Goal: Find specific page/section: Find specific page/section

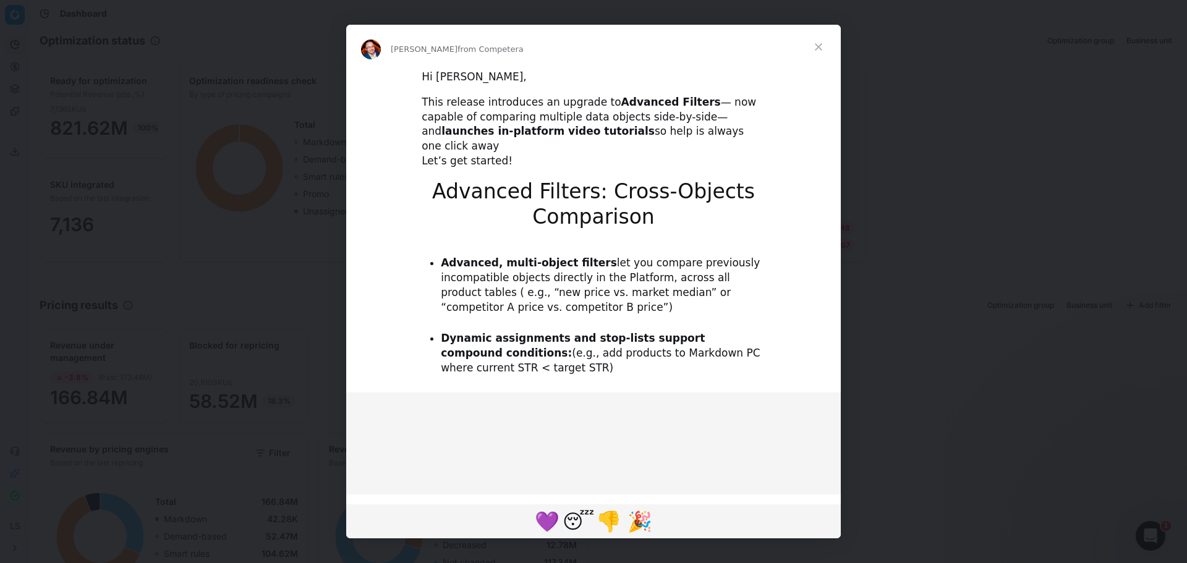
click at [819, 48] on span "Close" at bounding box center [818, 47] width 45 height 45
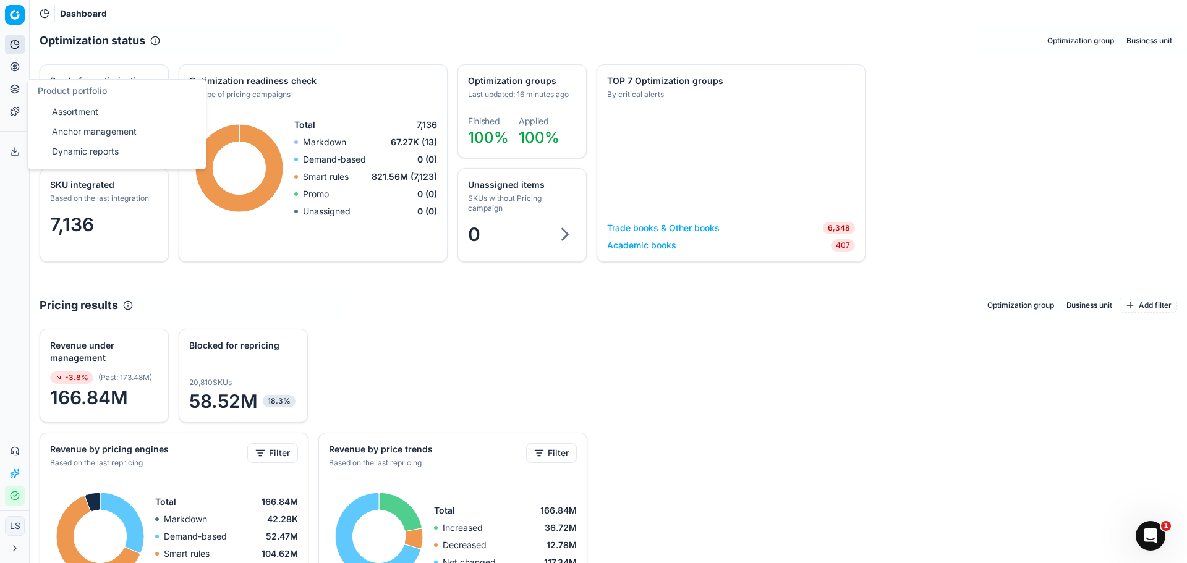
click at [20, 67] on button "Pricing" at bounding box center [15, 67] width 20 height 20
click at [94, 106] on link "Pricing campaigns" at bounding box center [119, 109] width 144 height 17
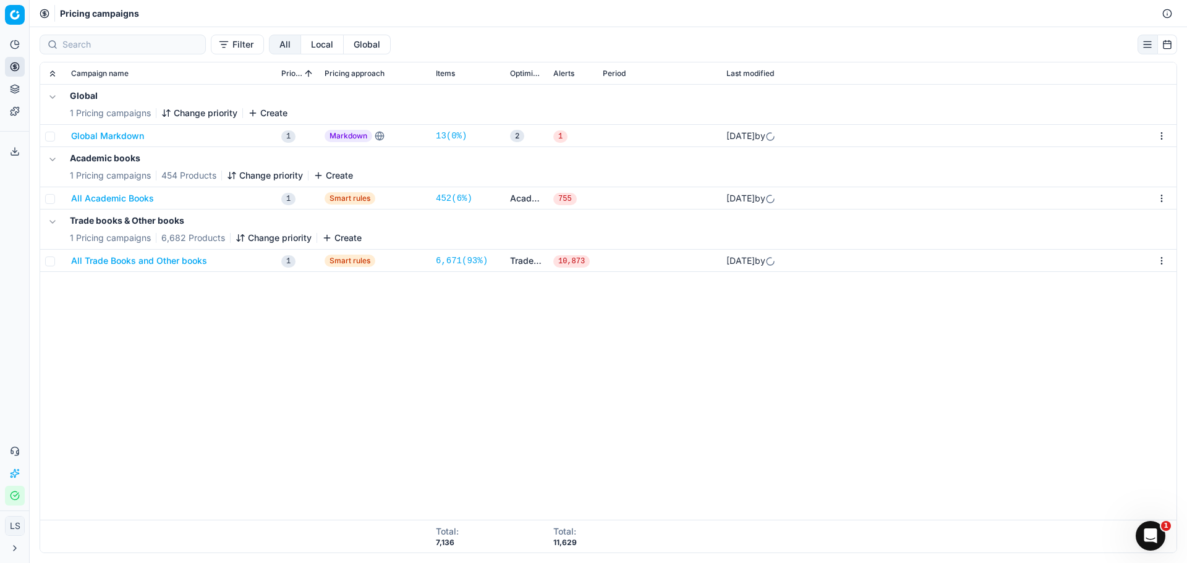
click at [122, 200] on button "All Academic Books" at bounding box center [112, 198] width 83 height 12
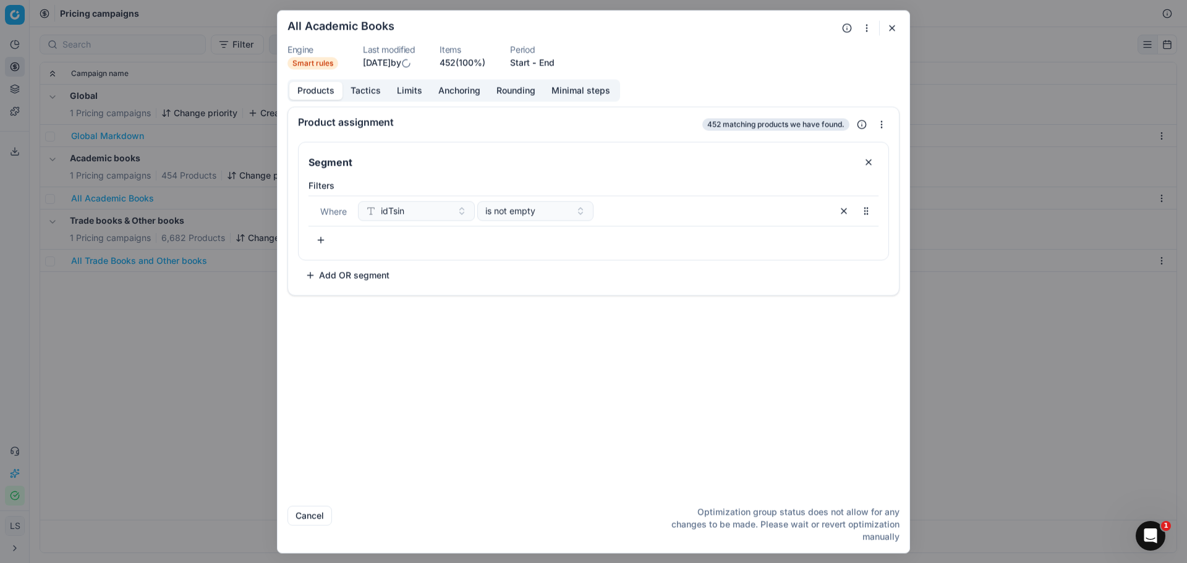
click at [897, 23] on button "button" at bounding box center [892, 27] width 15 height 15
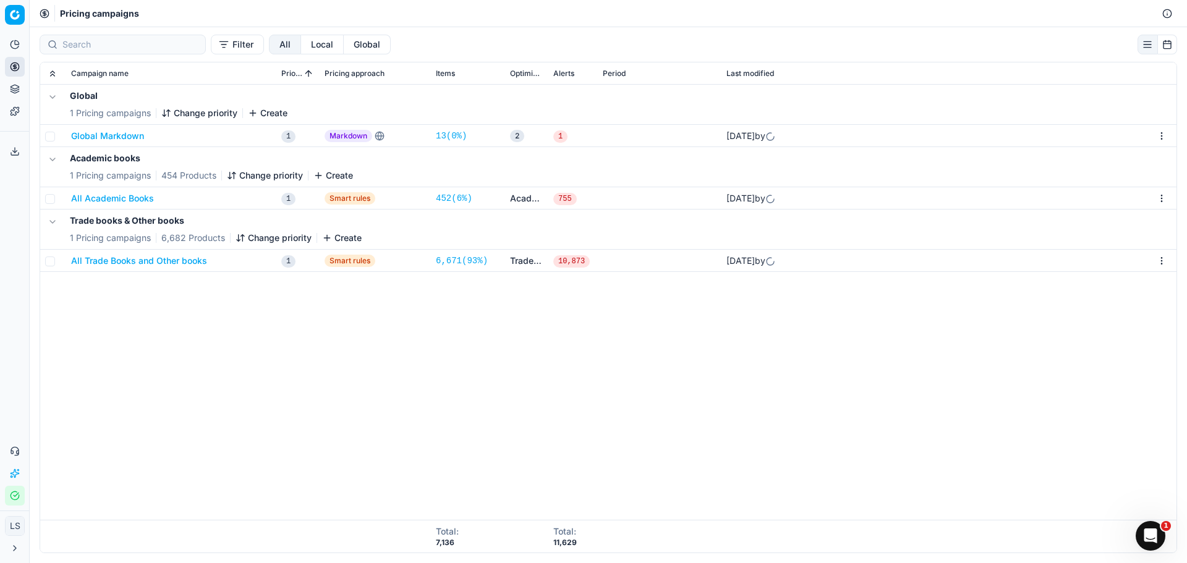
click at [20, 66] on button "Pricing" at bounding box center [15, 67] width 20 height 20
click at [74, 145] on link "Products" at bounding box center [119, 148] width 144 height 17
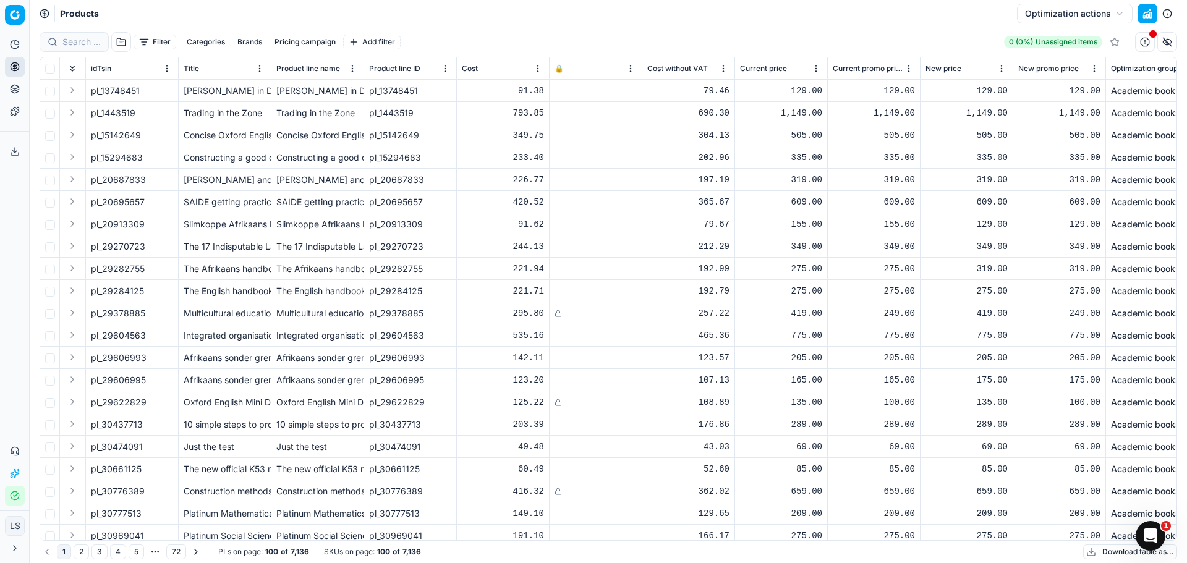
click at [95, 48] on div at bounding box center [74, 42] width 69 height 20
paste input "99354728"
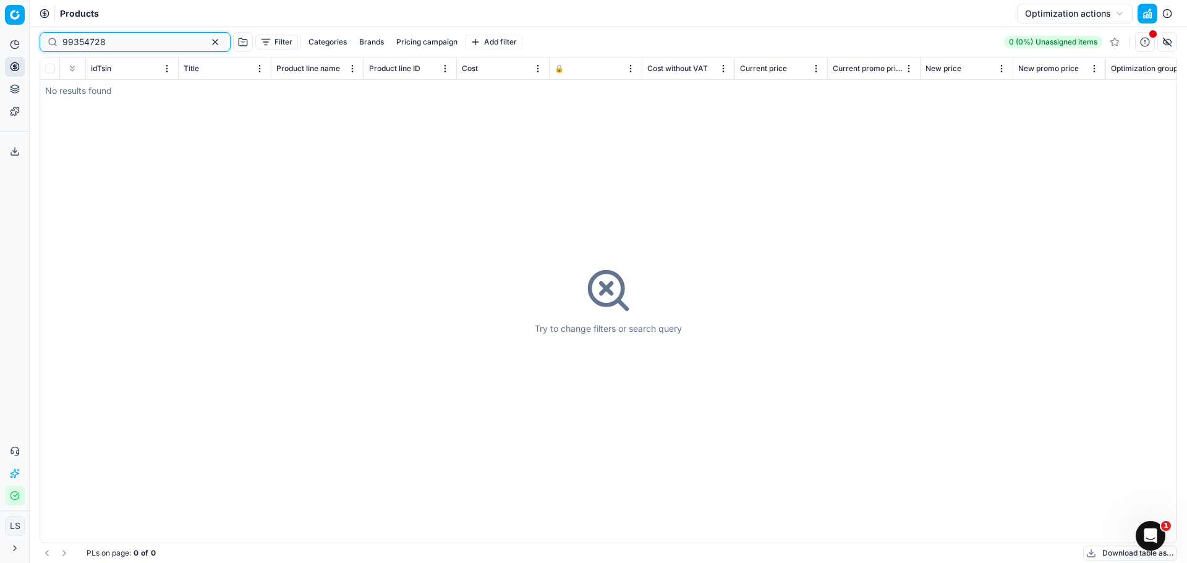
type input "99354728"
